Goal: Information Seeking & Learning: Find contact information

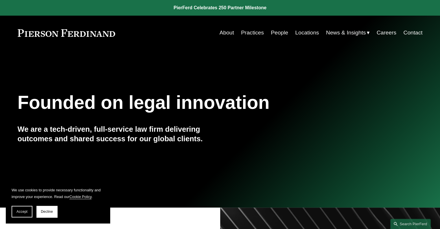
click at [407, 32] on link "Contact" at bounding box center [412, 32] width 19 height 11
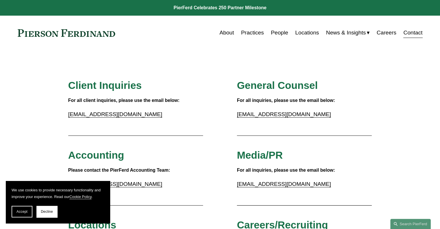
click at [45, 211] on span "Decline" at bounding box center [47, 211] width 12 height 4
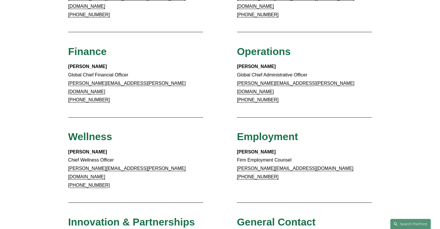
scroll to position [433, 0]
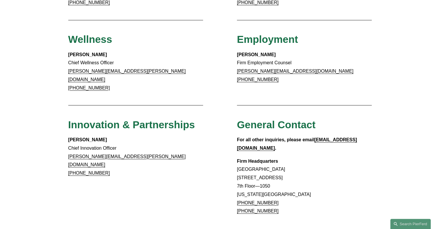
drag, startPoint x: 236, startPoint y: 142, endPoint x: 301, endPoint y: 150, distance: 66.1
copy p "Rockefeller Center 1270 Avenue of the Americas"
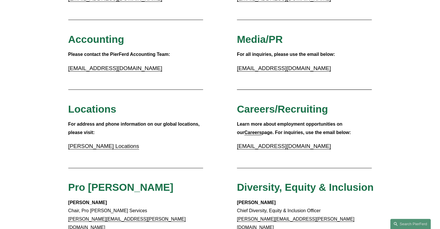
scroll to position [0, 0]
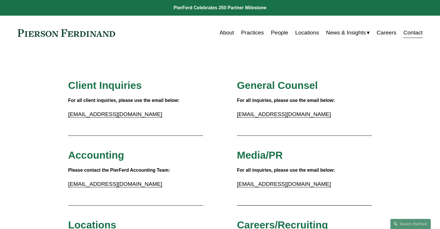
click at [295, 30] on link "Locations" at bounding box center [307, 32] width 24 height 11
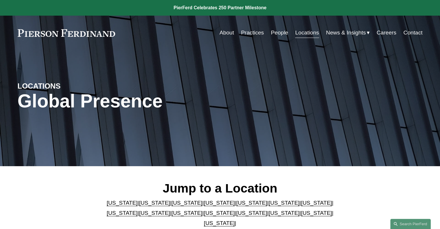
scroll to position [87, 0]
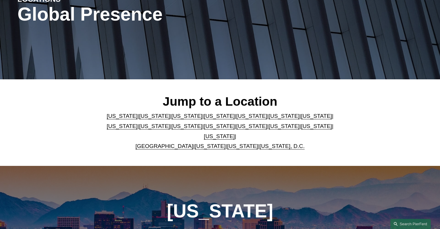
click at [171, 129] on link "New Jersey" at bounding box center [186, 126] width 31 height 6
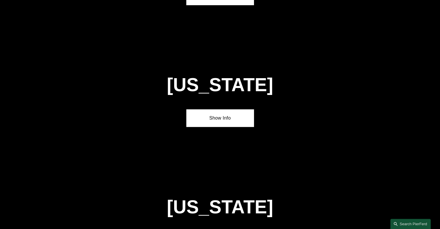
scroll to position [1343, 0]
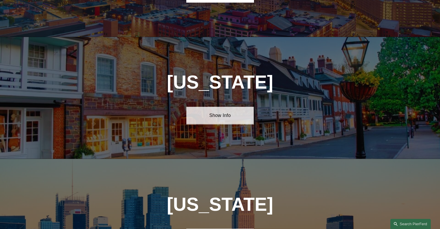
click at [205, 107] on link "Show Info" at bounding box center [219, 115] width 67 height 17
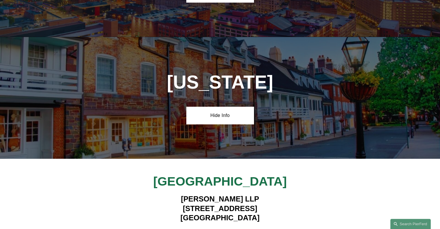
drag, startPoint x: 162, startPoint y: 171, endPoint x: 257, endPoint y: 180, distance: 95.5
click at [257, 194] on h4 "Pierson Ferdinand LLP 100 Overlook Center, 2nd Floor Princeton, NJ 08540" at bounding box center [220, 208] width 168 height 28
copy h4 "100 Overlook Center, 2nd Floor Princeton, NJ 08540"
